Goal: Information Seeking & Learning: Learn about a topic

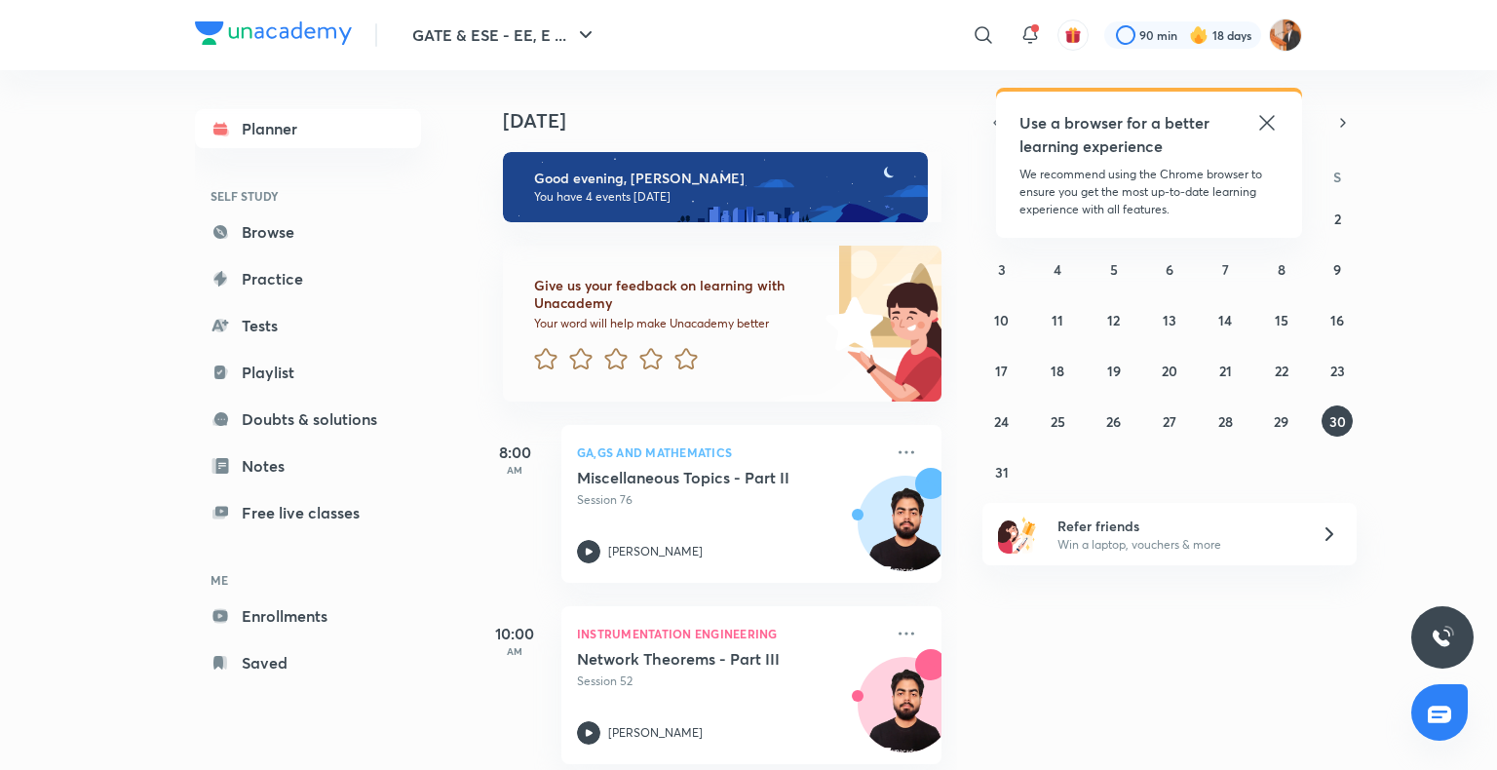
click at [1271, 129] on icon at bounding box center [1266, 122] width 23 height 23
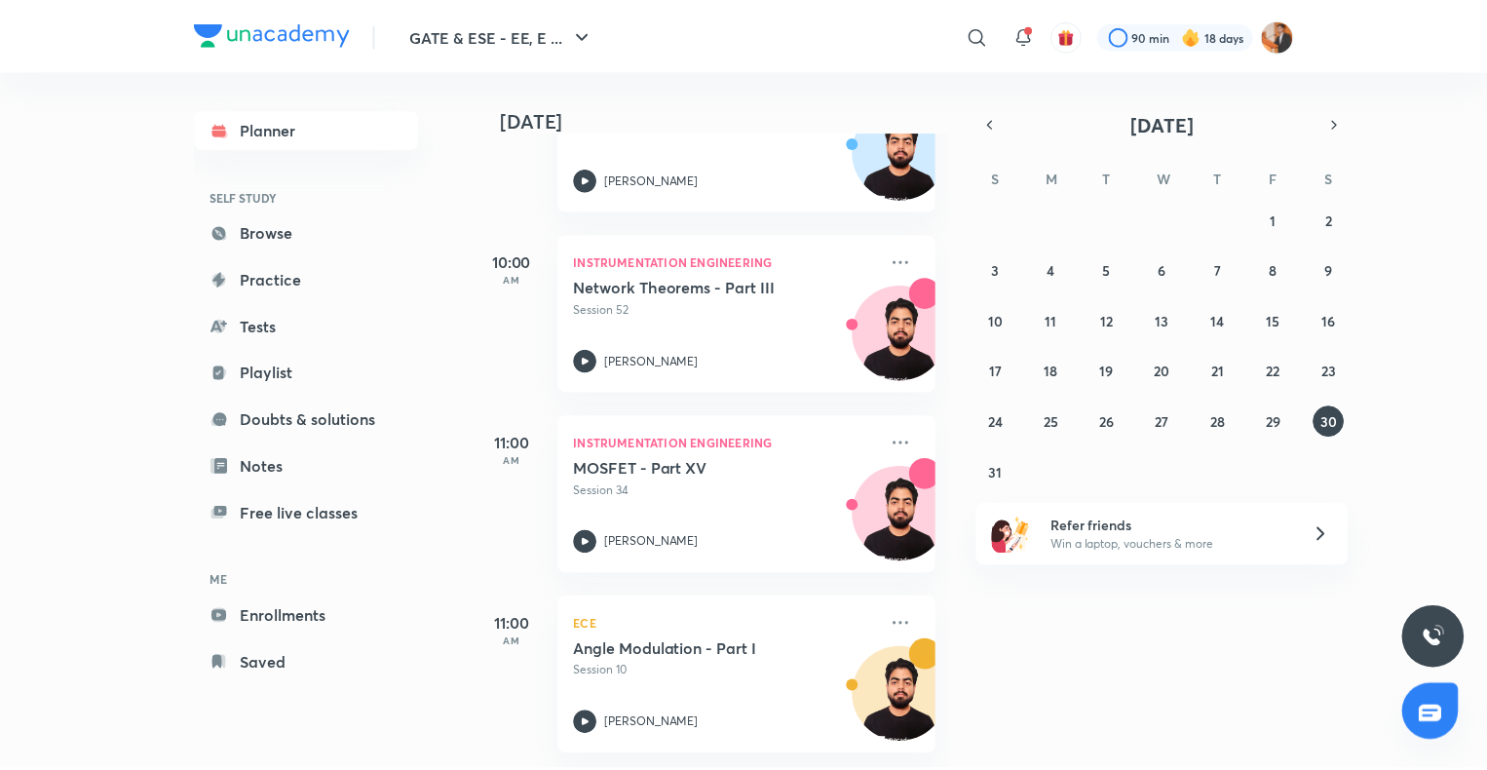
scroll to position [386, 0]
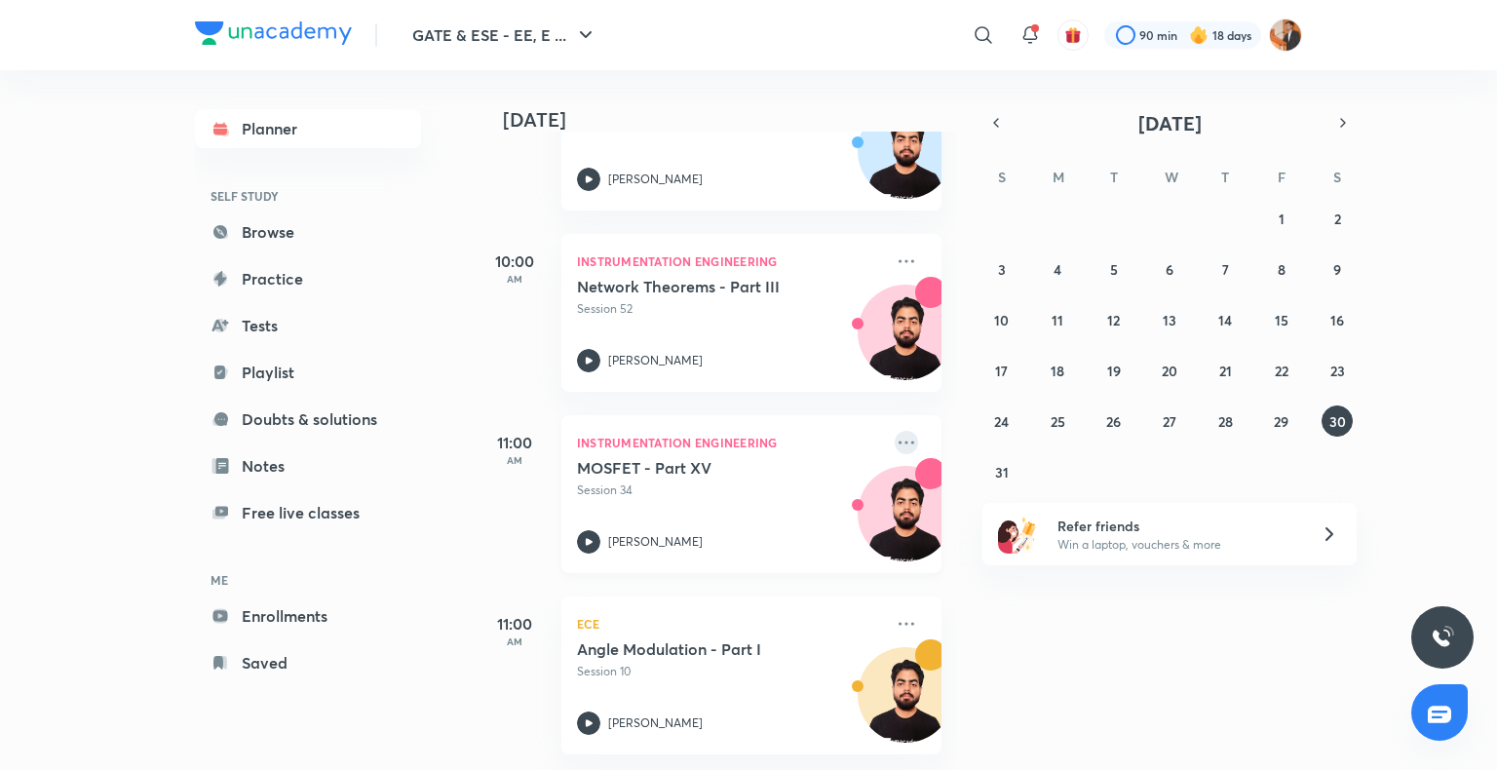
click at [895, 431] on icon at bounding box center [906, 442] width 23 height 23
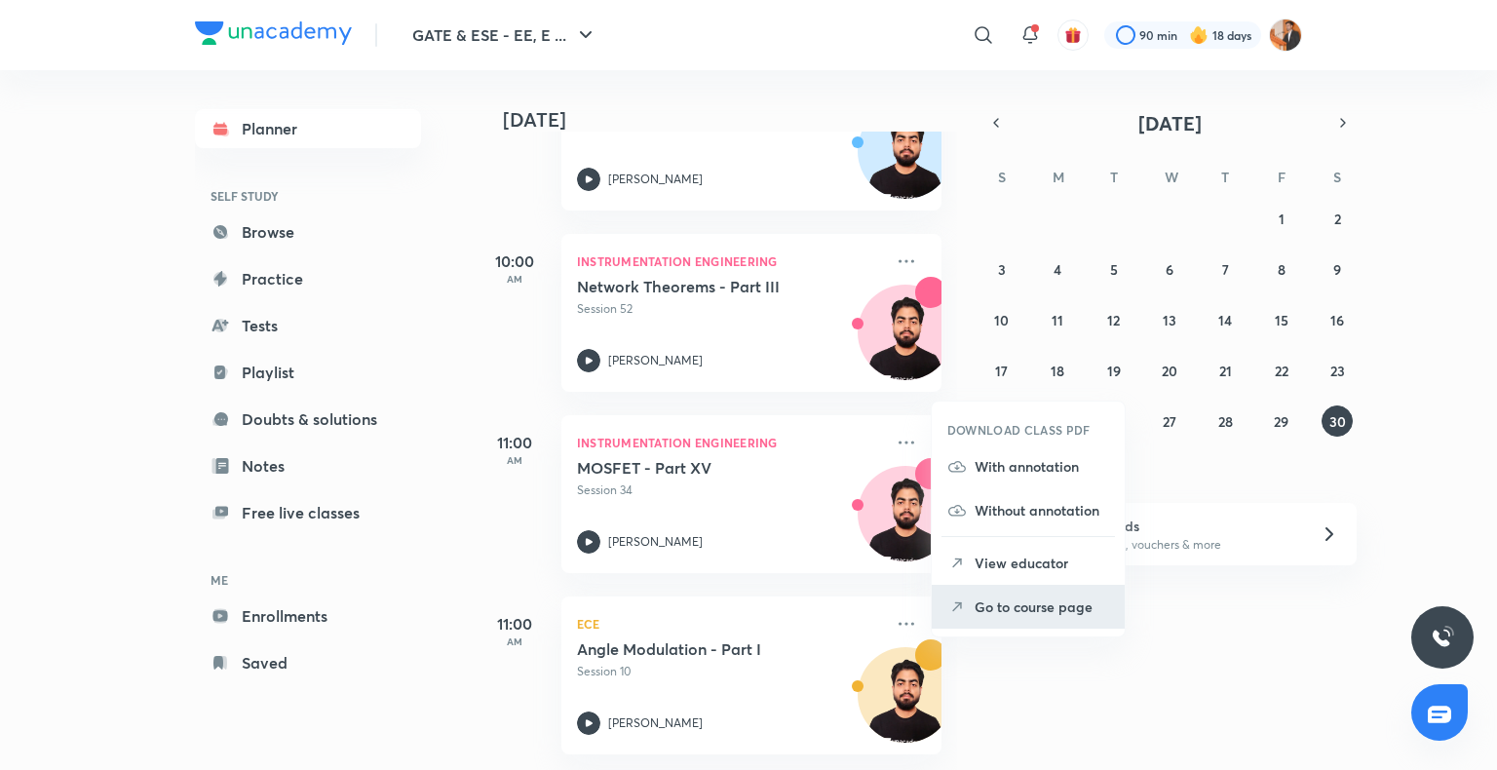
click at [989, 609] on p "Go to course page" at bounding box center [1042, 606] width 134 height 20
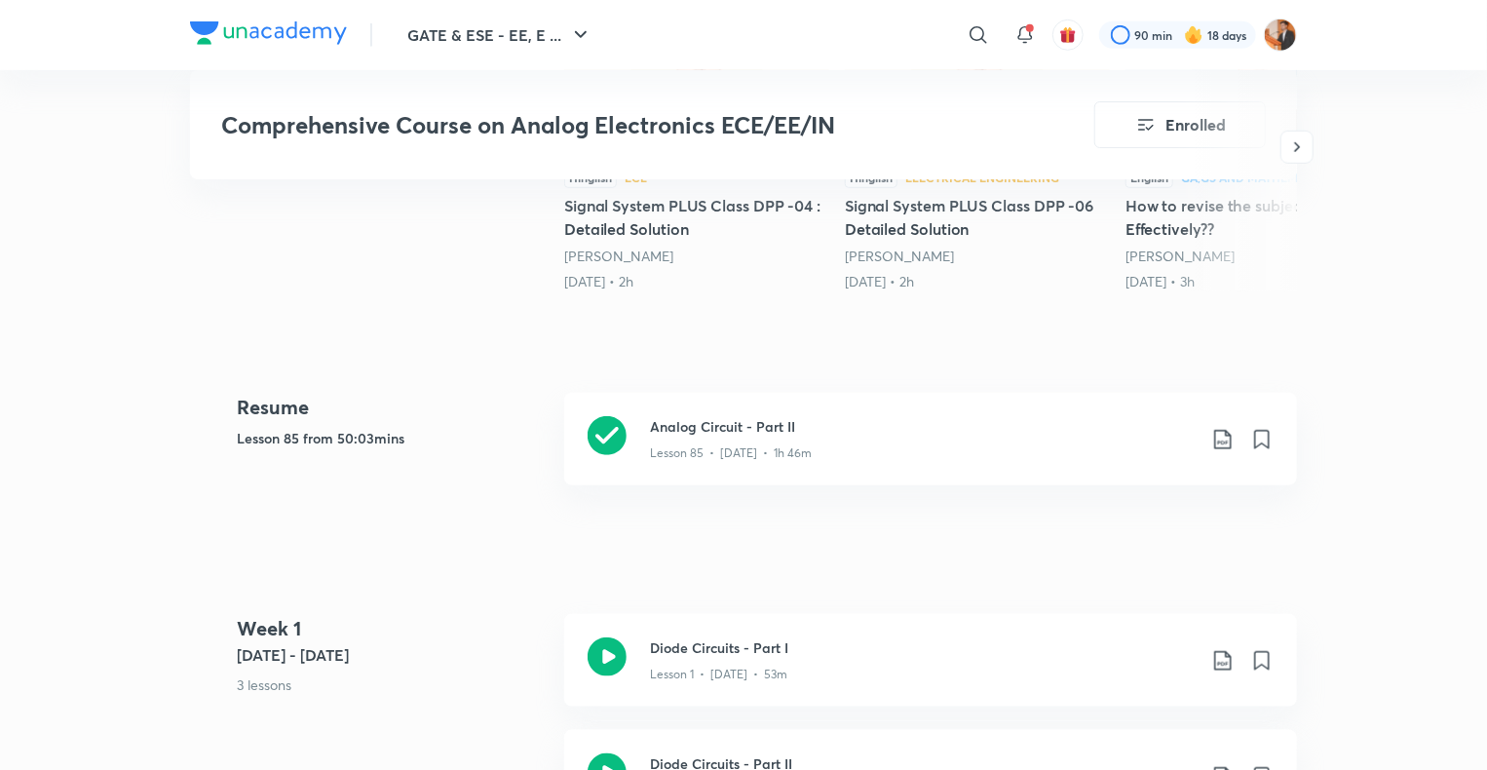
scroll to position [723, 0]
click at [940, 428] on h3 "Analog Circuit - Part II" at bounding box center [923, 427] width 546 height 20
